Goal: Task Accomplishment & Management: Manage account settings

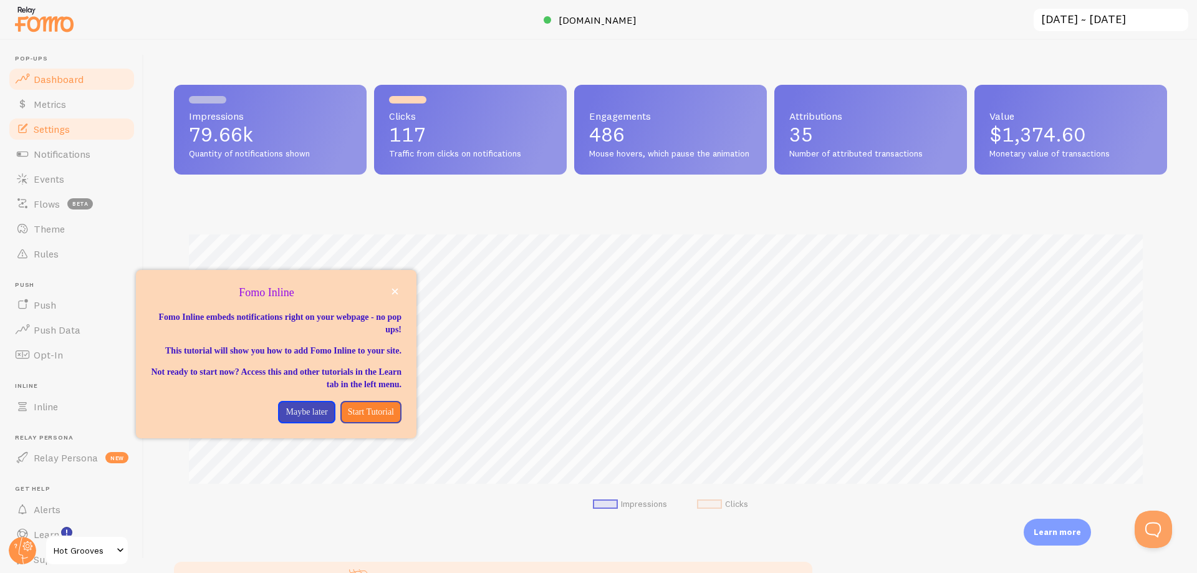
click at [77, 130] on link "Settings" at bounding box center [71, 129] width 128 height 25
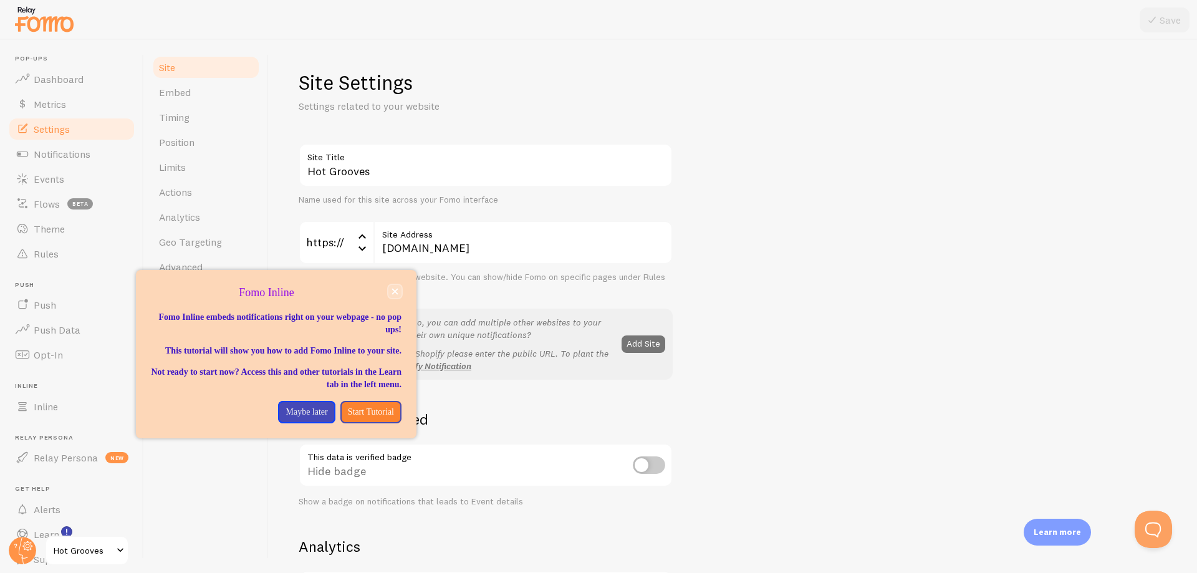
click at [399, 288] on button "close," at bounding box center [394, 291] width 13 height 13
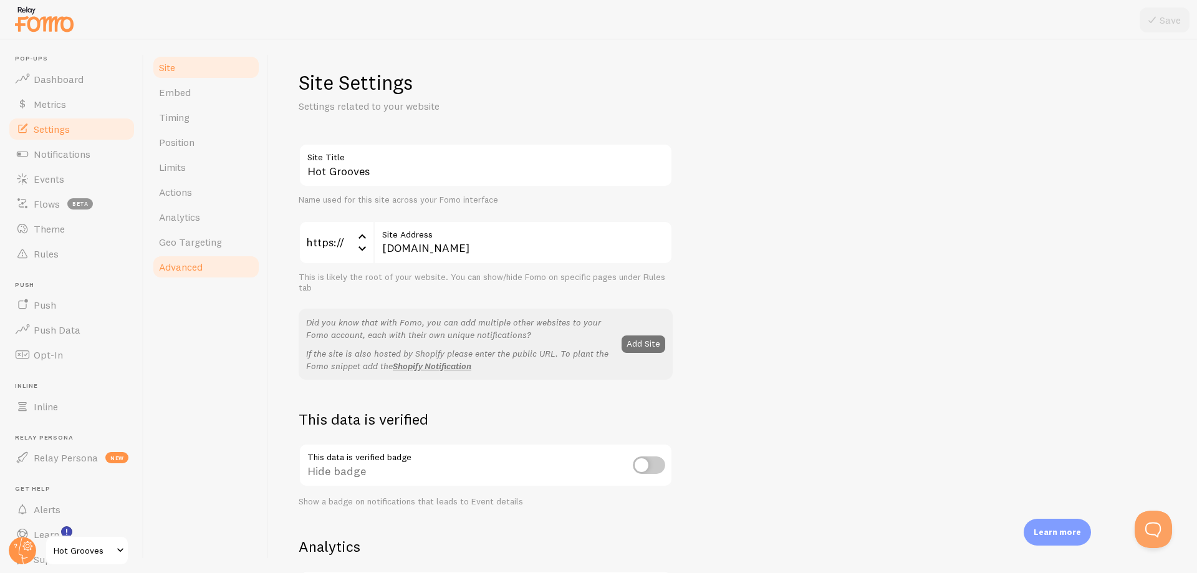
click at [177, 272] on span "Advanced" at bounding box center [181, 267] width 44 height 12
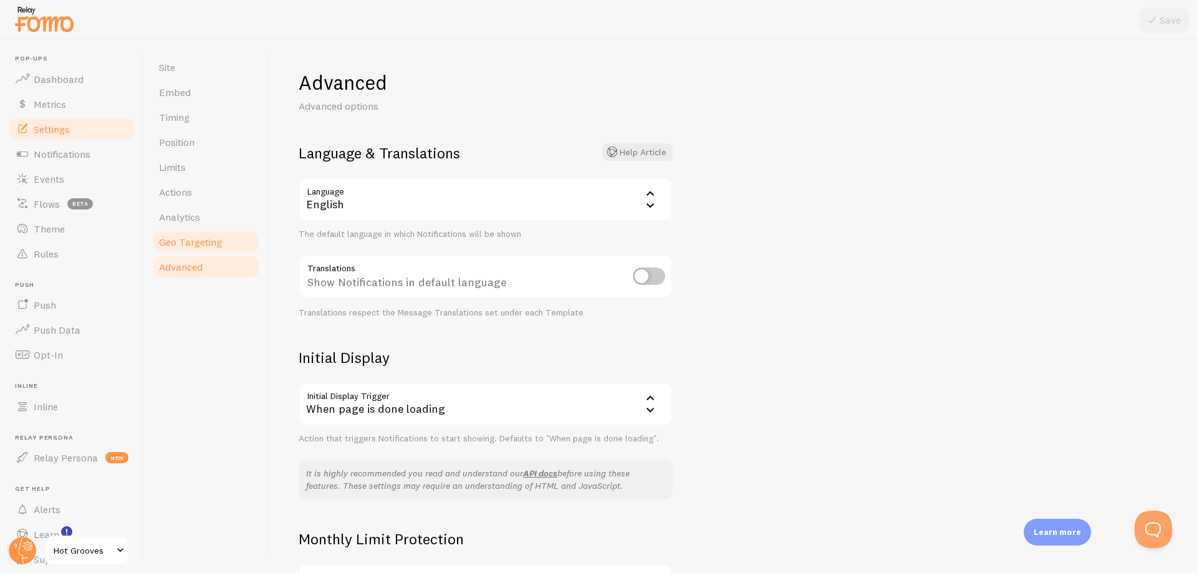
click at [196, 246] on span "Geo Targeting" at bounding box center [190, 242] width 63 height 12
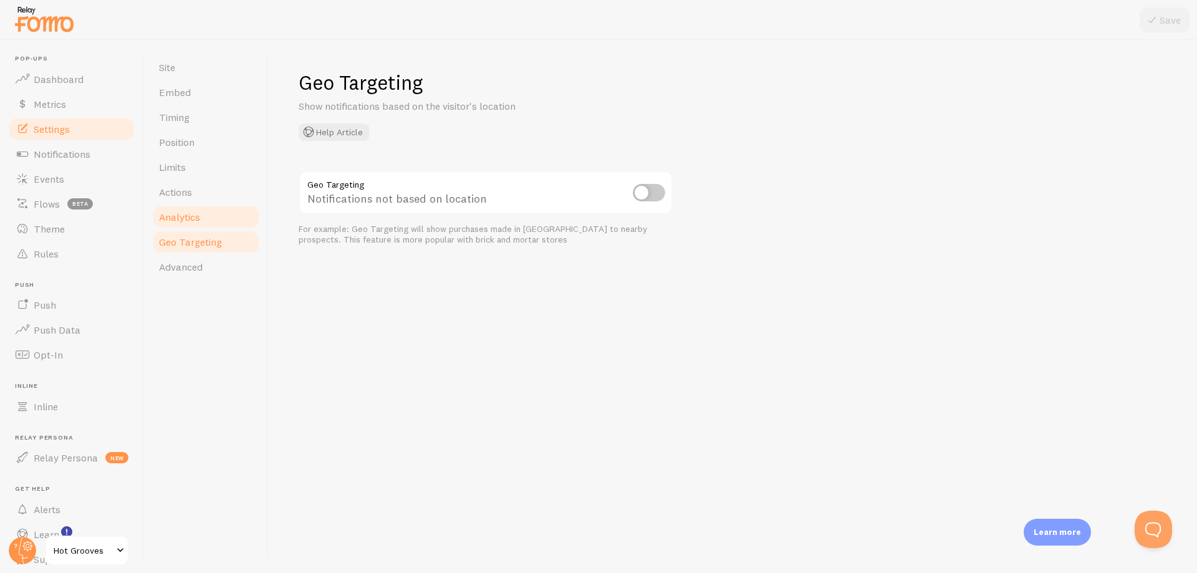
click at [199, 221] on span "Analytics" at bounding box center [179, 217] width 41 height 12
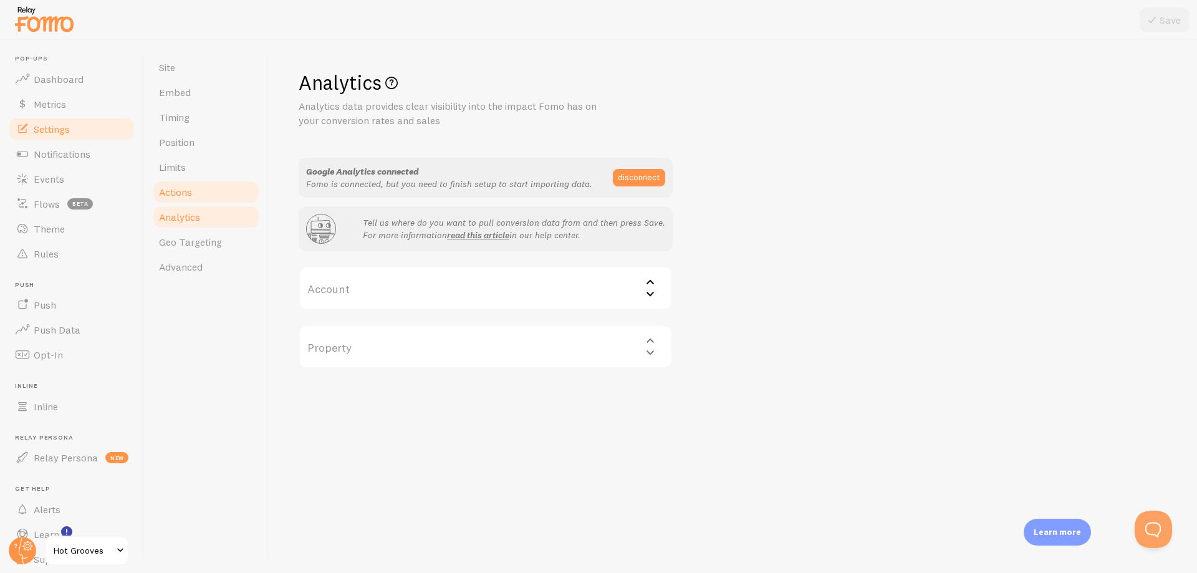
click at [198, 194] on link "Actions" at bounding box center [205, 191] width 109 height 25
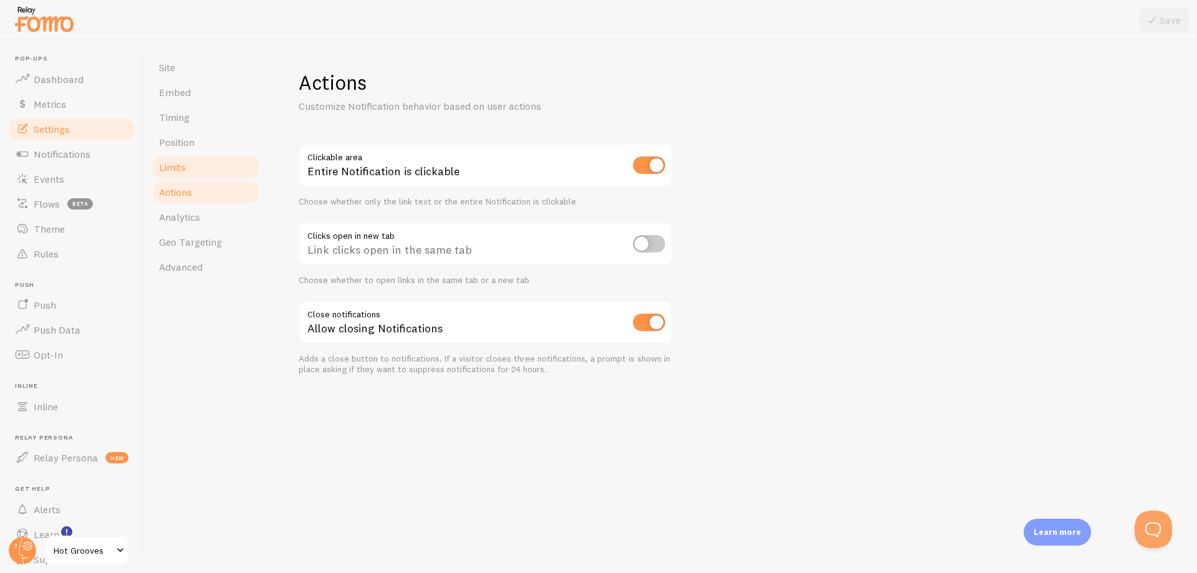
click at [198, 173] on link "Limits" at bounding box center [205, 167] width 109 height 25
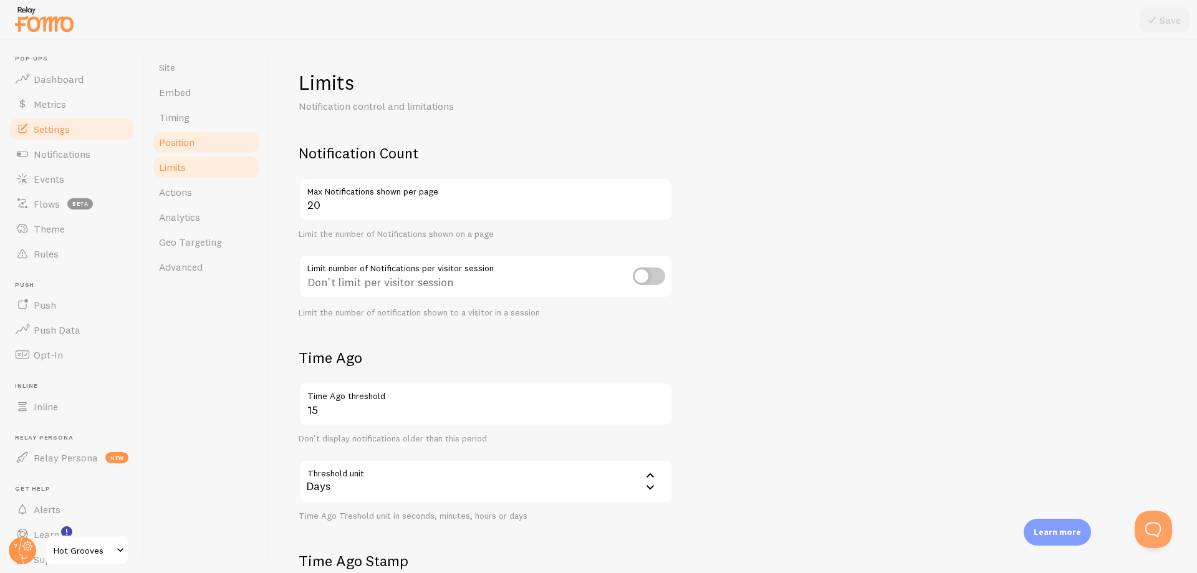
click at [183, 146] on span "Position" at bounding box center [177, 142] width 36 height 12
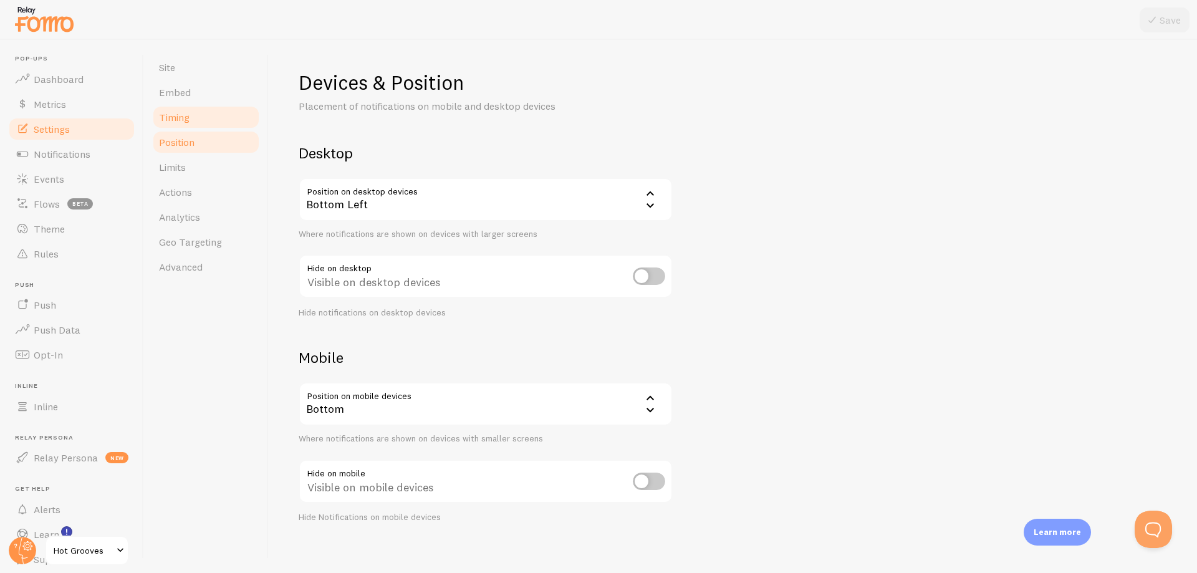
click at [189, 123] on span "Timing" at bounding box center [174, 117] width 31 height 12
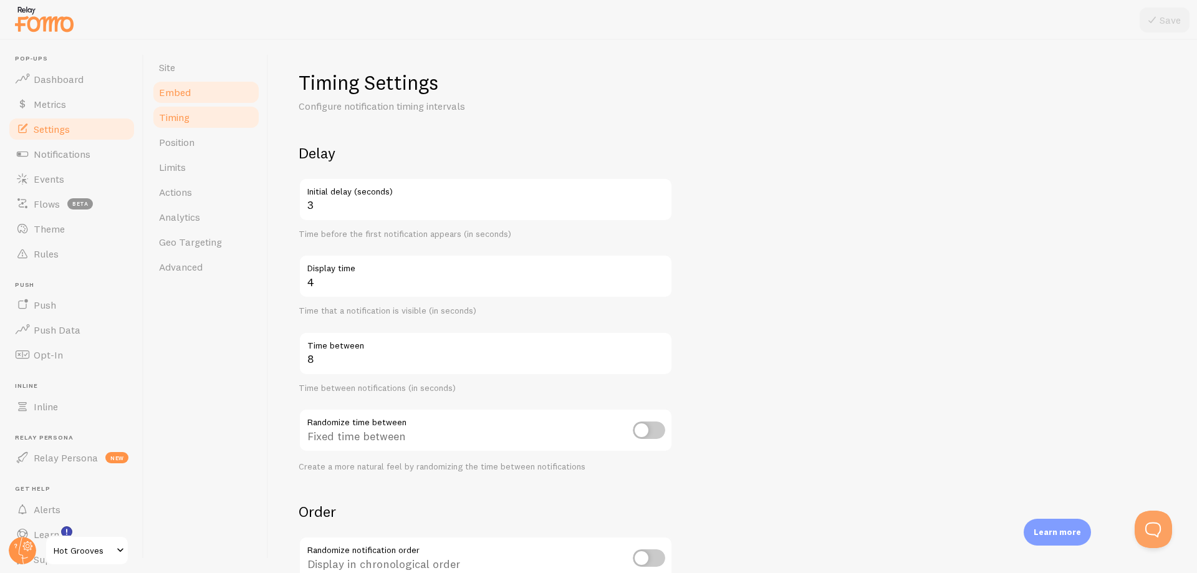
click at [193, 93] on link "Embed" at bounding box center [205, 92] width 109 height 25
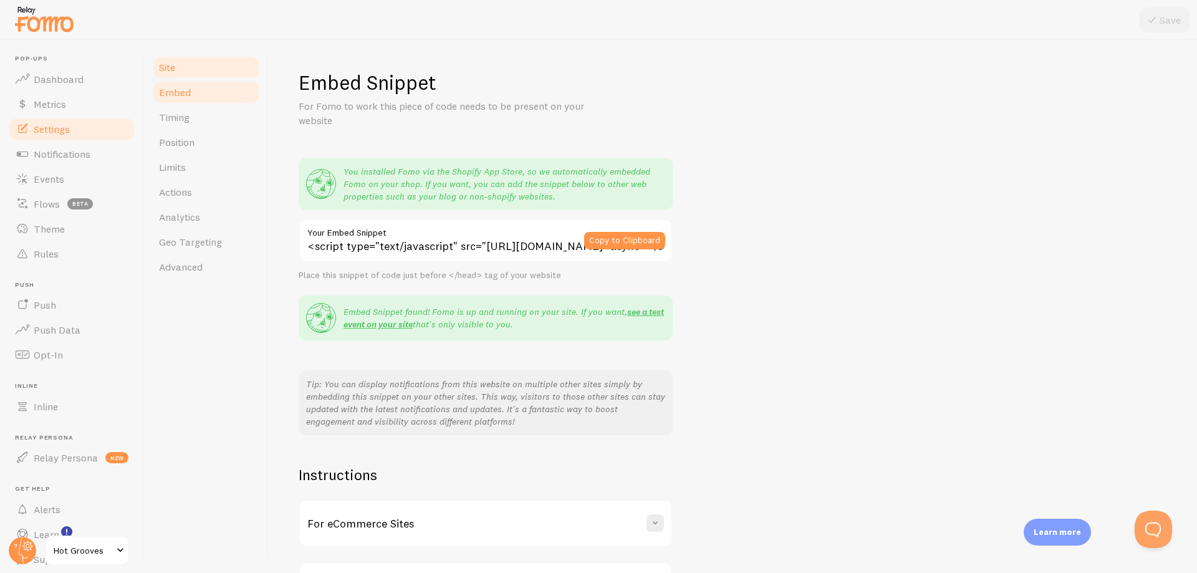
click at [186, 77] on link "Site" at bounding box center [205, 67] width 109 height 25
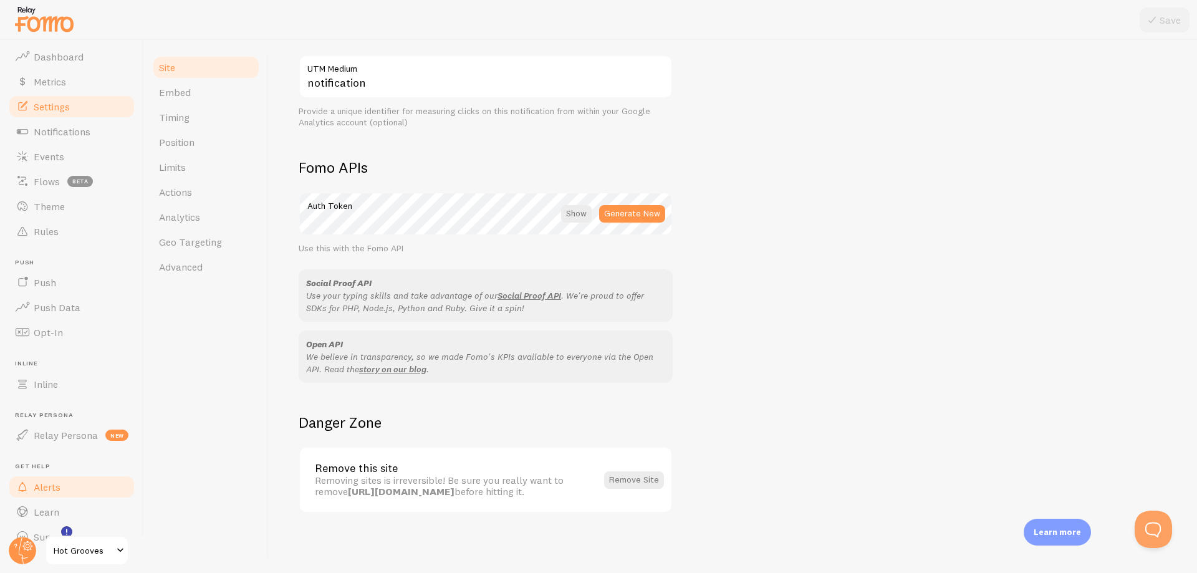
scroll to position [44, 0]
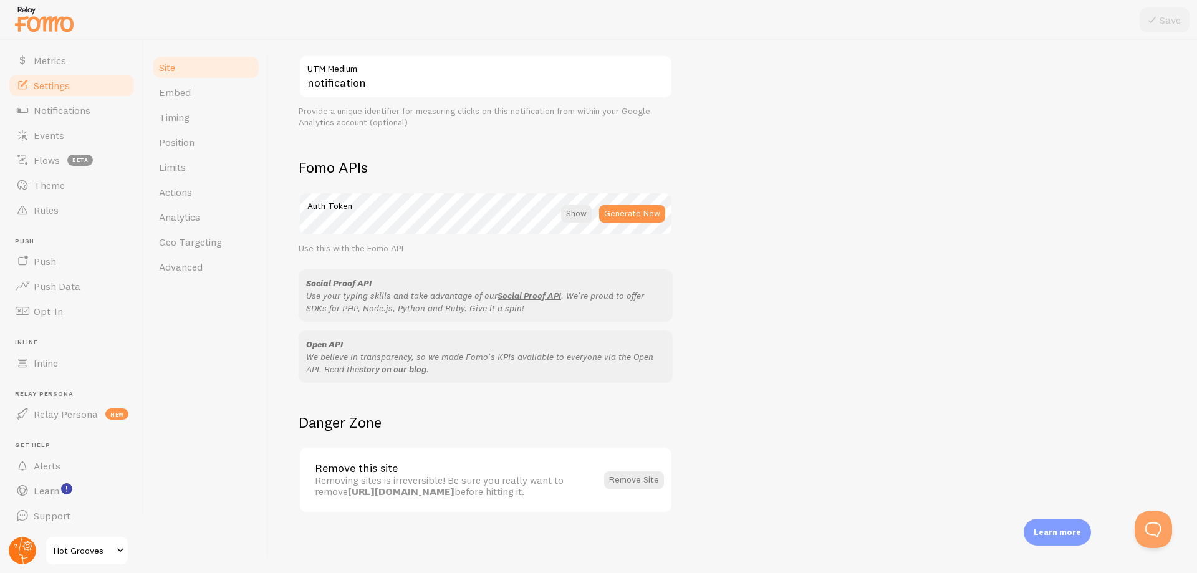
click at [16, 551] on circle at bounding box center [22, 550] width 27 height 27
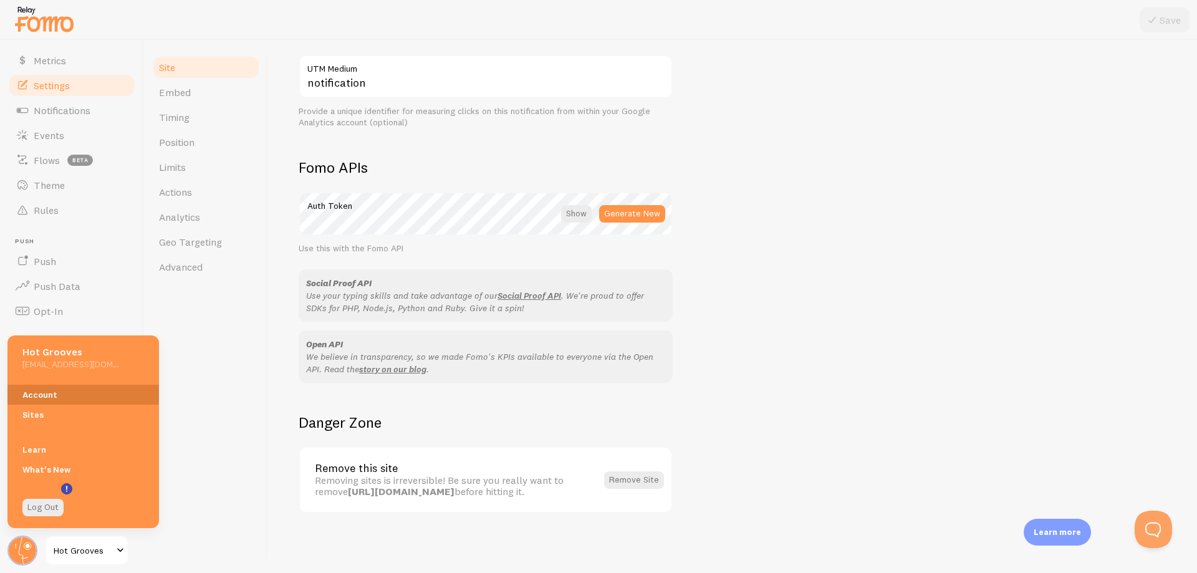
click at [50, 392] on link "Account" at bounding box center [82, 395] width 151 height 20
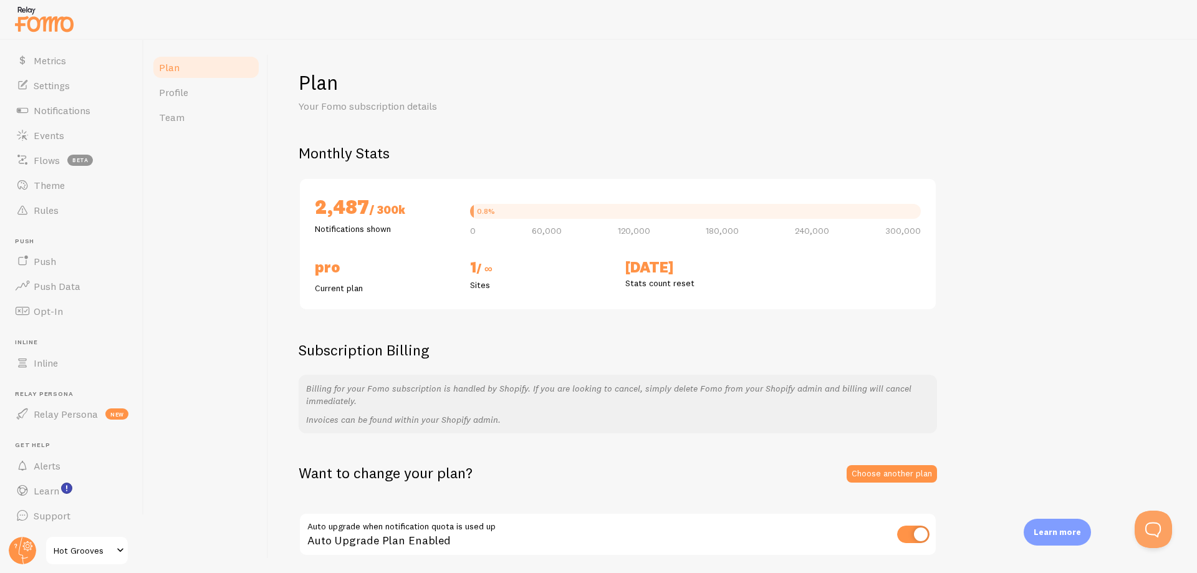
click at [902, 483] on div "Want to change your plan? Choose another plan Auto upgrade when notification qu…" at bounding box center [733, 510] width 868 height 94
click at [908, 474] on link "Choose another plan" at bounding box center [891, 473] width 90 height 17
click at [84, 74] on link "Dashboard" at bounding box center [71, 79] width 128 height 25
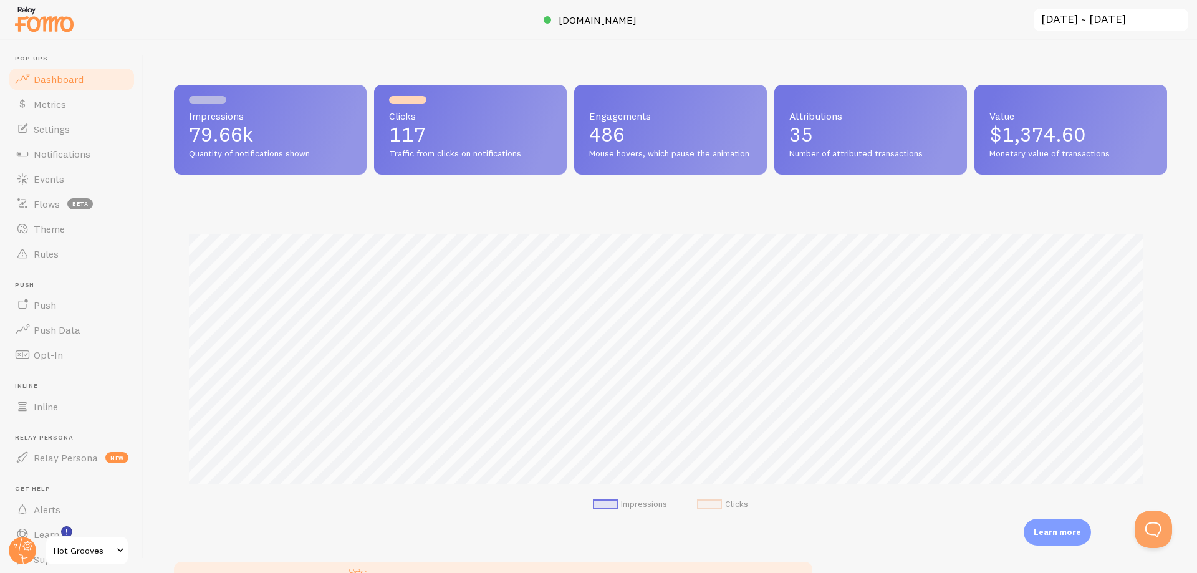
scroll to position [327, 983]
